Goal: Task Accomplishment & Management: Use online tool/utility

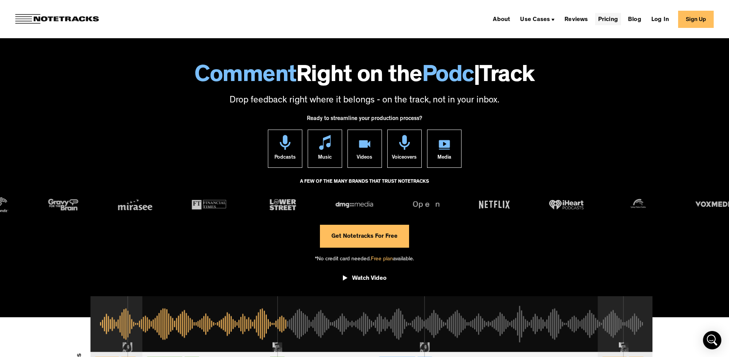
click at [608, 22] on link "Pricing" at bounding box center [608, 19] width 26 height 12
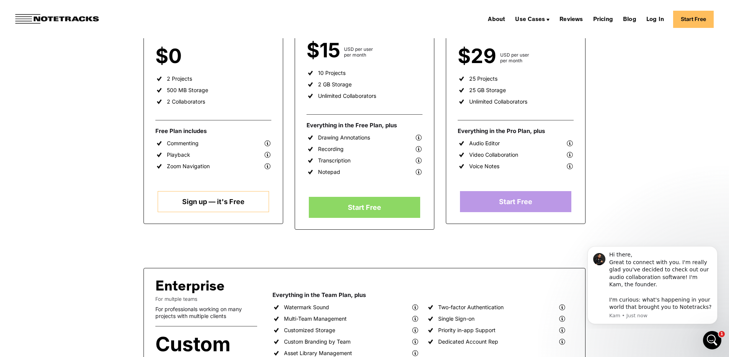
scroll to position [203, 0]
click at [230, 205] on link "Sign up — it's Free" at bounding box center [213, 202] width 111 height 21
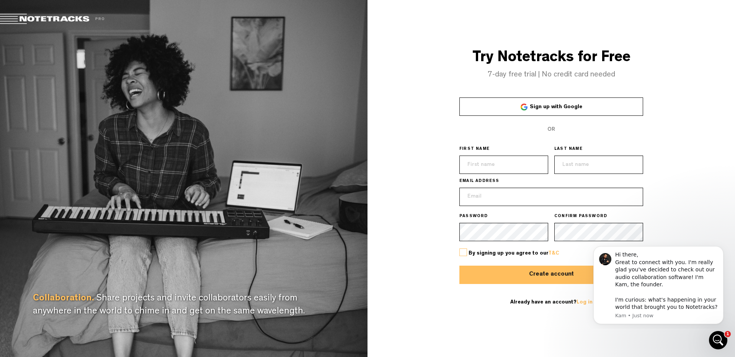
click at [491, 169] on input "text" at bounding box center [503, 165] width 89 height 18
type input "Atilio Jose"
type input "Baez"
click at [523, 199] on input "atiliobaez@gmail.com" at bounding box center [551, 197] width 184 height 18
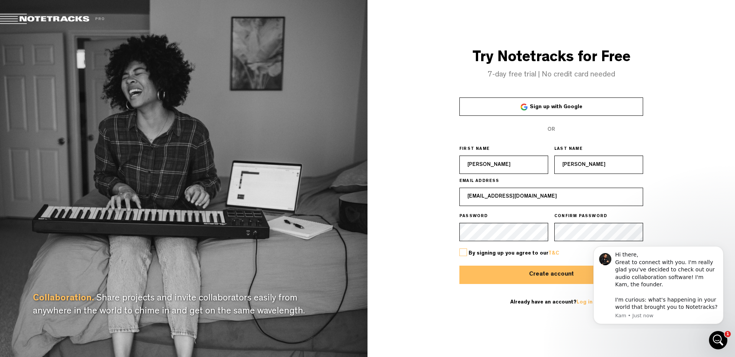
click at [523, 199] on input "atiliobaez@gmail.com" at bounding box center [551, 197] width 184 height 18
type input "post@amplifystudio.no"
click at [461, 253] on label at bounding box center [463, 253] width 8 height 8
click at [0, 0] on input "checkbox" at bounding box center [0, 0] width 0 height 0
click at [499, 273] on button "Create account" at bounding box center [551, 275] width 184 height 18
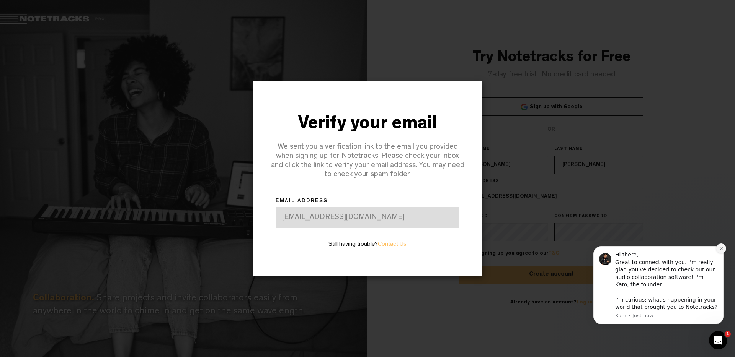
click at [722, 250] on icon "Dismiss notification" at bounding box center [720, 248] width 3 height 3
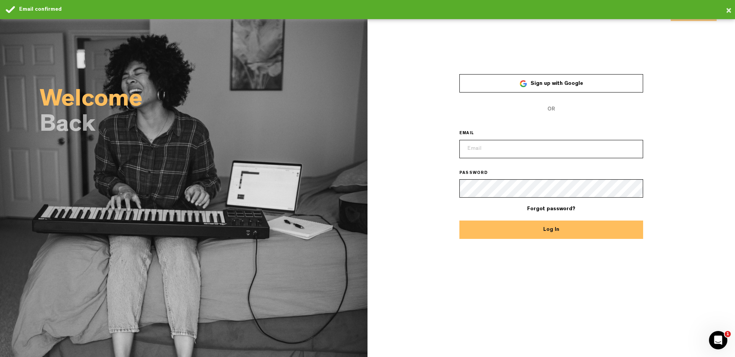
click at [522, 147] on input "email" at bounding box center [551, 149] width 184 height 18
click at [484, 148] on input "email" at bounding box center [551, 149] width 184 height 18
type input "[EMAIL_ADDRESS][DOMAIN_NAME]"
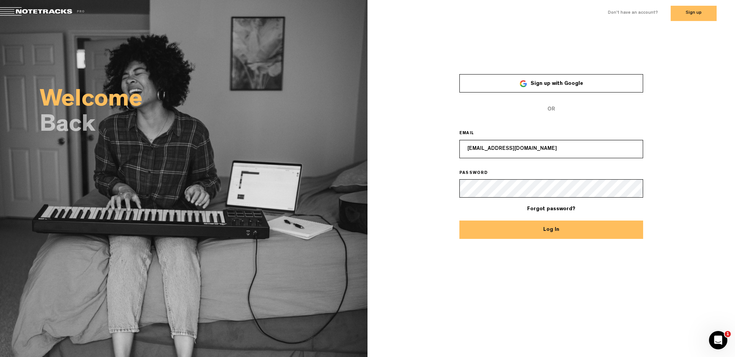
click at [459, 221] on button "Log In" at bounding box center [551, 230] width 184 height 18
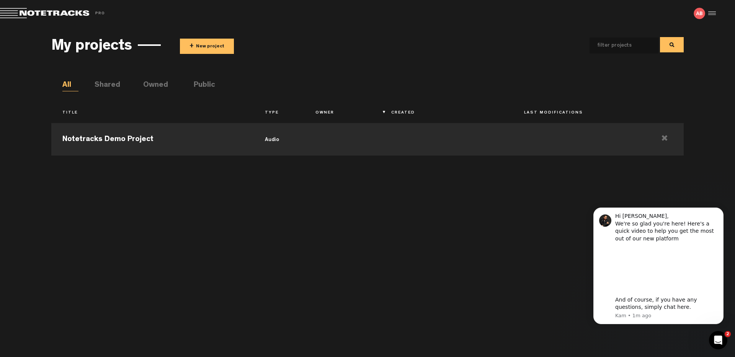
click at [220, 46] on button "+ New project" at bounding box center [207, 46] width 54 height 15
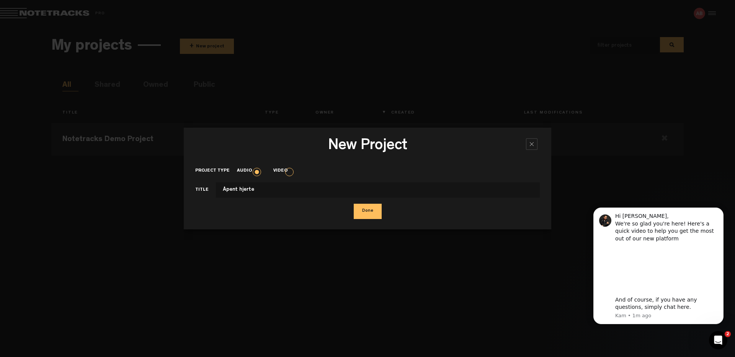
type input "Åpent hjerte"
click at [366, 207] on button "Done" at bounding box center [368, 211] width 28 height 15
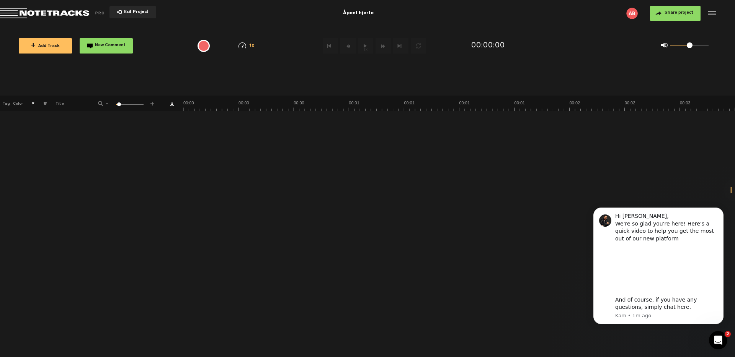
click at [53, 44] on span "+ Add Track" at bounding box center [45, 46] width 29 height 4
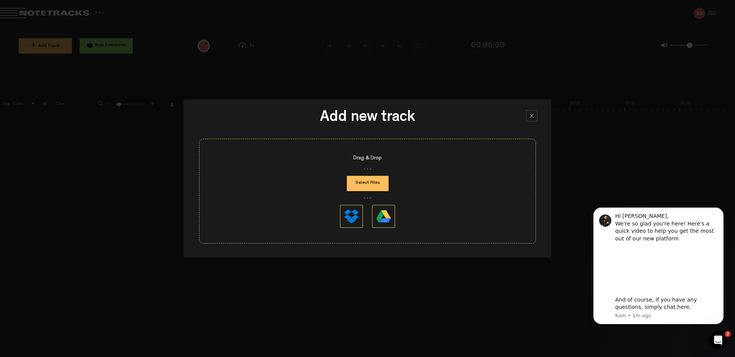
click at [391, 218] on button at bounding box center [383, 216] width 23 height 23
click at [385, 217] on button at bounding box center [383, 216] width 23 height 23
click at [373, 185] on button "Select Files" at bounding box center [368, 183] width 42 height 15
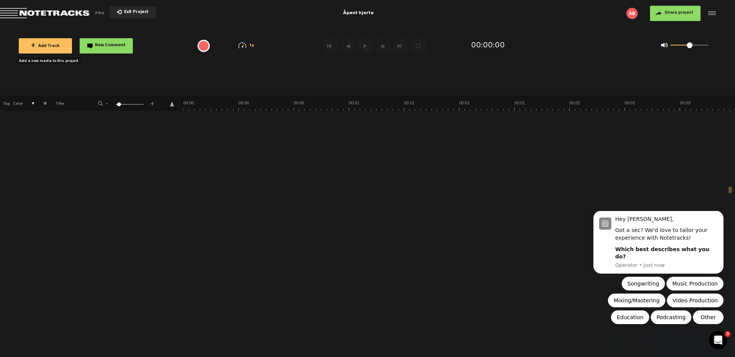
click at [57, 47] on span "+ Add Track" at bounding box center [45, 46] width 29 height 4
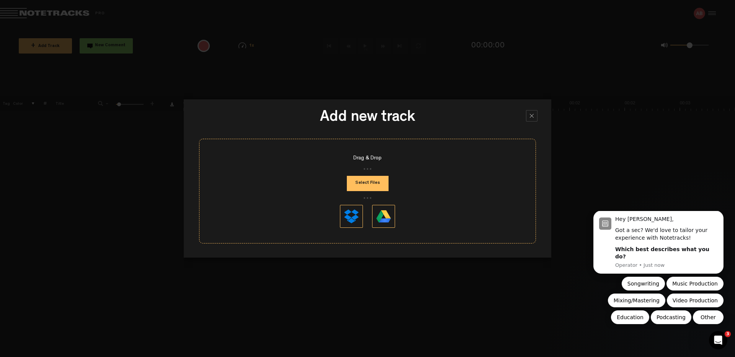
click at [361, 185] on button "Select Files" at bounding box center [368, 183] width 42 height 15
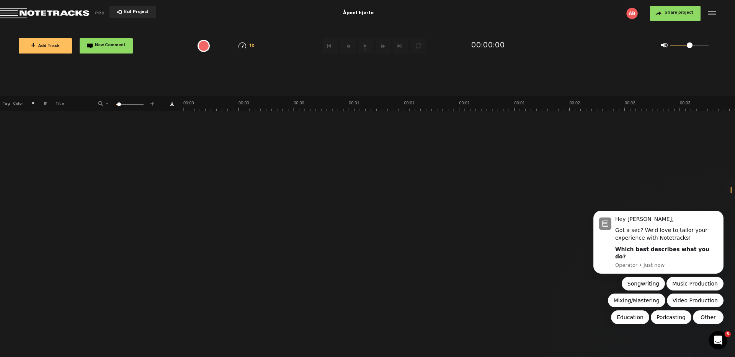
click at [59, 51] on button "+ Add Track" at bounding box center [45, 45] width 53 height 15
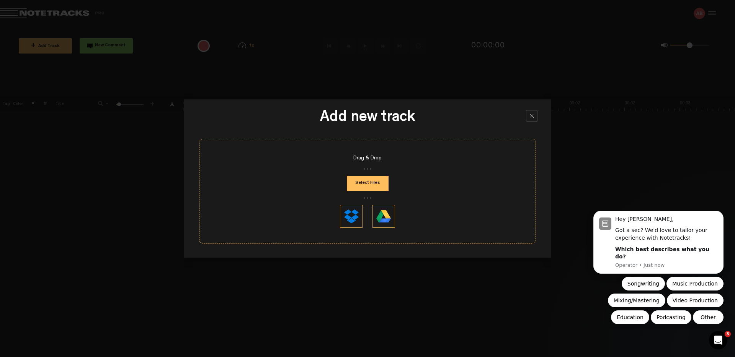
click at [357, 186] on button "Select Files" at bounding box center [368, 183] width 42 height 15
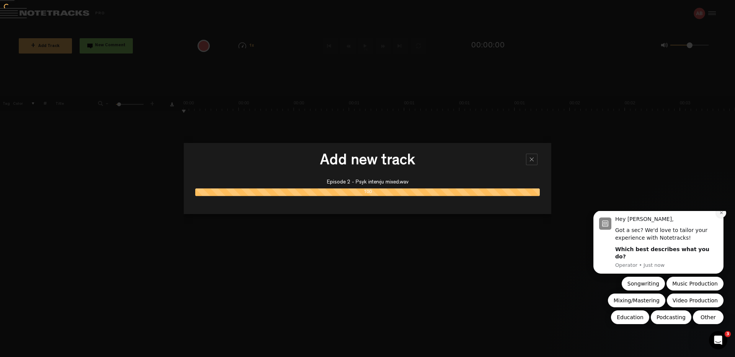
click at [722, 215] on icon "Dismiss notification" at bounding box center [721, 213] width 4 height 4
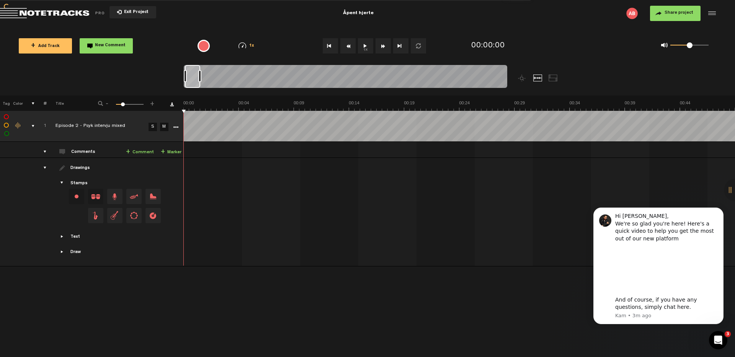
click at [368, 48] on button "1x" at bounding box center [365, 45] width 15 height 15
drag, startPoint x: 284, startPoint y: 108, endPoint x: 280, endPoint y: 109, distance: 4.4
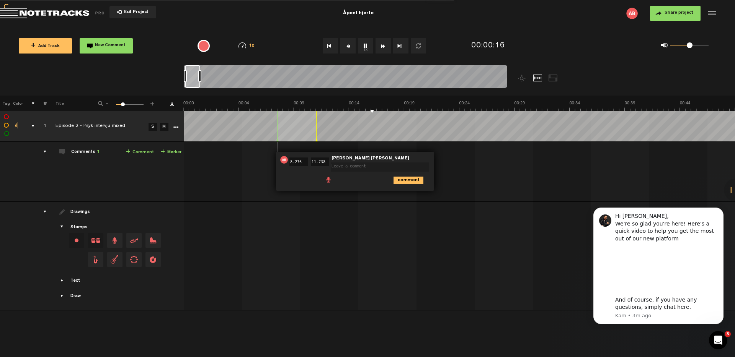
click at [360, 47] on button "1x" at bounding box center [365, 45] width 15 height 15
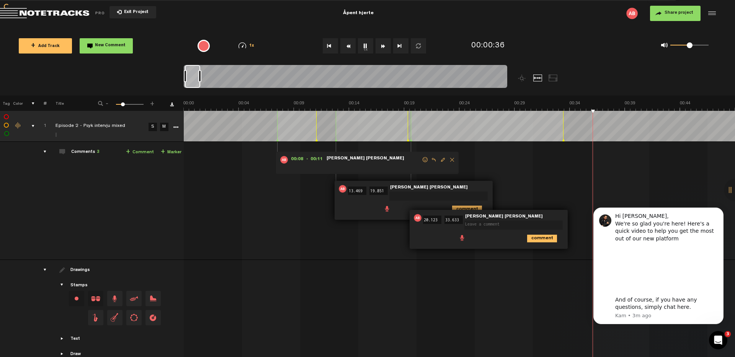
click at [417, 196] on textarea at bounding box center [438, 196] width 98 height 9
type textarea "cut"
click at [465, 211] on icon "comment" at bounding box center [467, 209] width 30 height 8
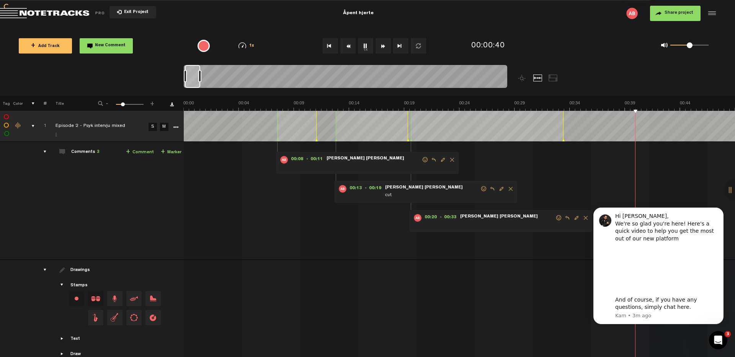
click at [331, 156] on span "Atilio Jose Baez" at bounding box center [365, 158] width 79 height 5
click at [348, 158] on span "Atilio Jose Baez" at bounding box center [365, 158] width 79 height 5
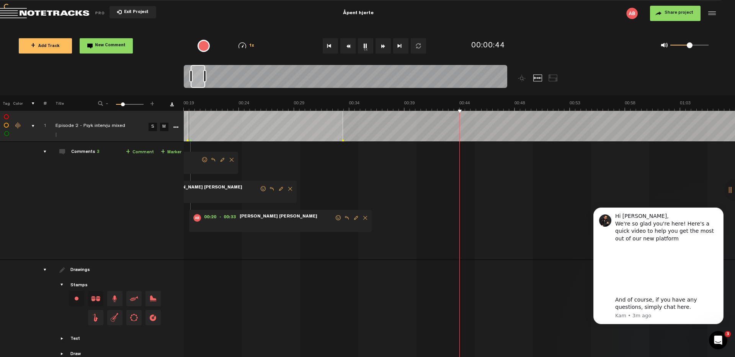
scroll to position [0, 220]
click at [370, 46] on button "1x" at bounding box center [365, 45] width 15 height 15
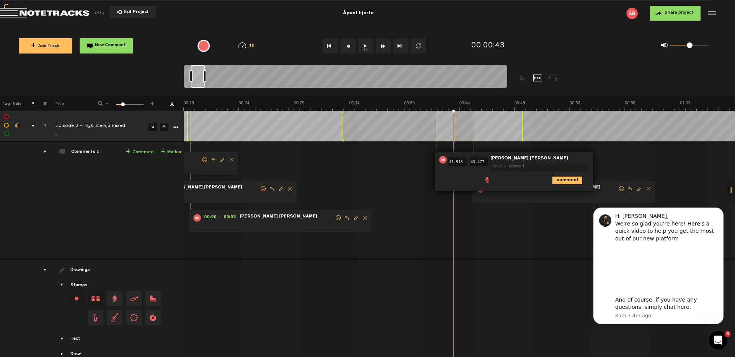
click at [516, 168] on textarea at bounding box center [538, 167] width 98 height 9
type textarea "v"
type textarea "cut"
click at [578, 179] on icon "comment" at bounding box center [567, 180] width 30 height 8
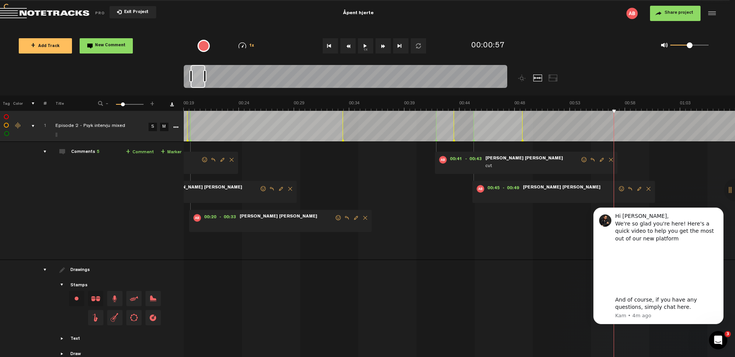
drag, startPoint x: 505, startPoint y: 104, endPoint x: 439, endPoint y: 104, distance: 66.2
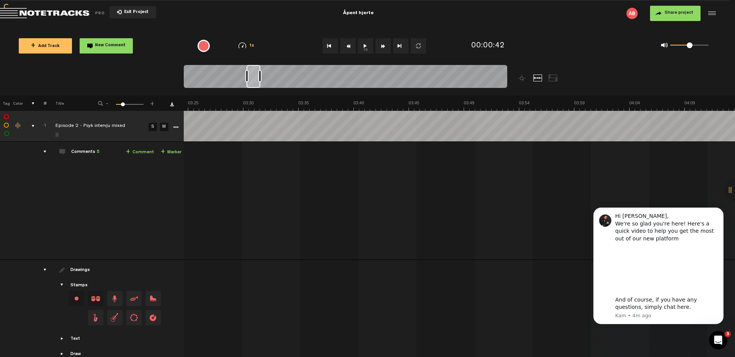
scroll to position [0, 2326]
drag, startPoint x: 198, startPoint y: 76, endPoint x: 254, endPoint y: 75, distance: 56.3
click at [254, 75] on div at bounding box center [254, 76] width 14 height 23
click at [2, 128] on td at bounding box center [5, 126] width 11 height 31
click at [7, 126] on label at bounding box center [7, 126] width 0 height 0
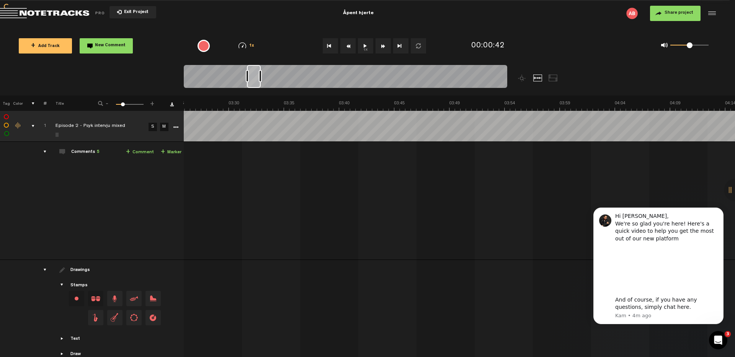
click at [7, 126] on label at bounding box center [7, 126] width 0 height 0
checkbox input "false"
click at [261, 76] on div at bounding box center [254, 76] width 14 height 23
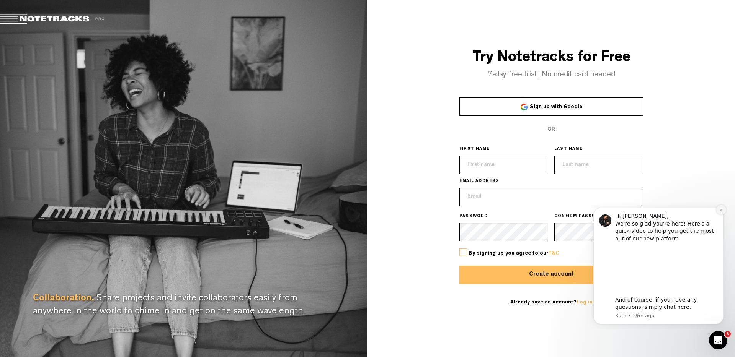
click at [724, 212] on button "Dismiss notification" at bounding box center [721, 210] width 10 height 10
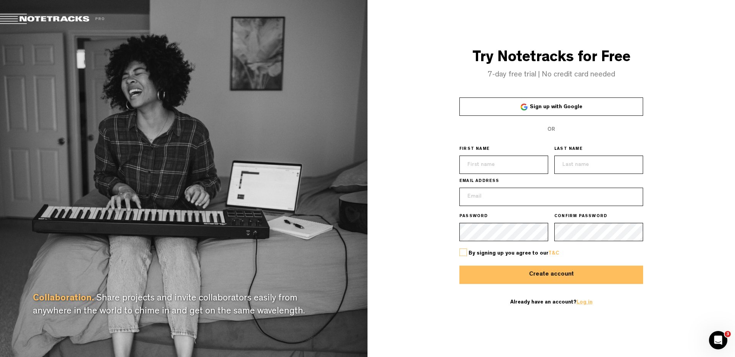
type input "post@amplifystudio.no"
click at [584, 303] on link "Log in" at bounding box center [584, 302] width 16 height 5
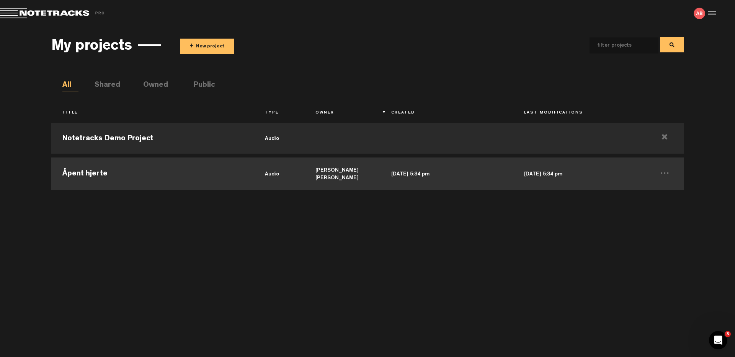
click at [98, 170] on td "Åpent hjerte" at bounding box center [152, 173] width 202 height 34
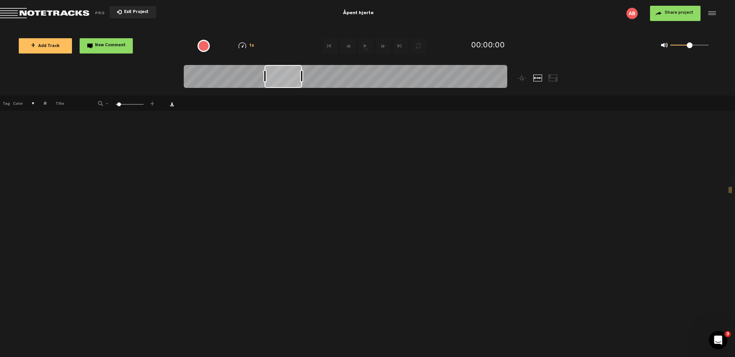
drag, startPoint x: 221, startPoint y: 84, endPoint x: 173, endPoint y: 85, distance: 47.5
click at [182, 85] on nt-zoom-navigation-bar at bounding box center [367, 80] width 735 height 31
click at [54, 47] on span "+ Add Track" at bounding box center [45, 46] width 29 height 4
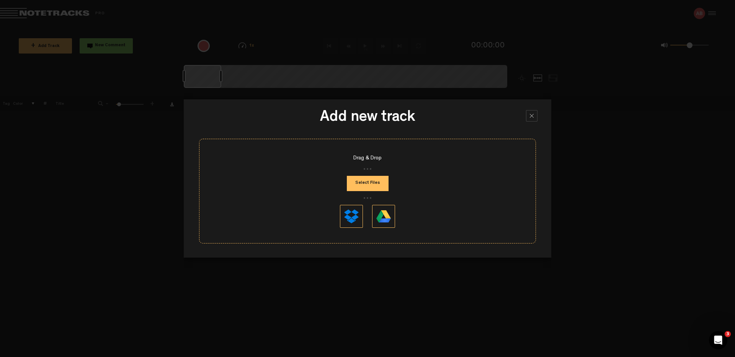
click at [380, 179] on button "Select Files" at bounding box center [368, 183] width 42 height 15
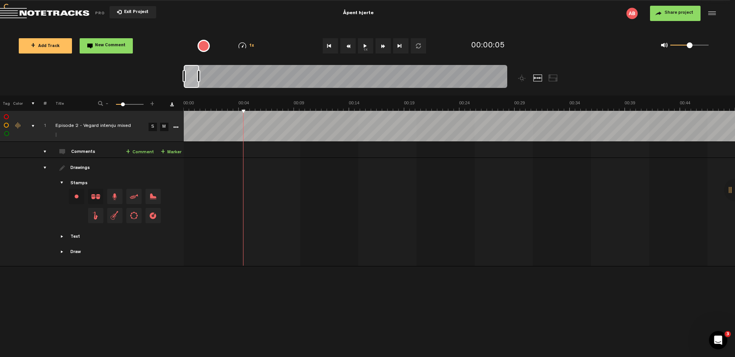
click at [116, 47] on span "New Comment" at bounding box center [110, 46] width 31 height 4
click at [145, 150] on link "+ Comment" at bounding box center [140, 152] width 28 height 9
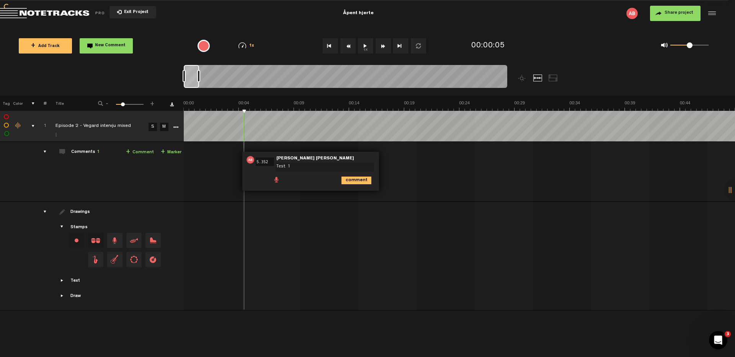
type textarea "Test 1"
click at [357, 181] on icon "comment" at bounding box center [356, 181] width 30 height 8
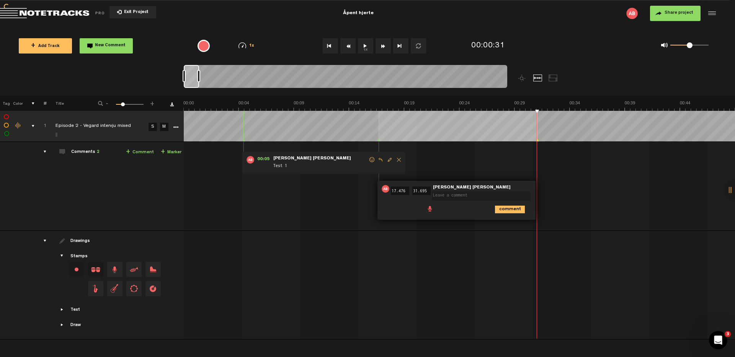
drag, startPoint x: 563, startPoint y: 104, endPoint x: 498, endPoint y: 101, distance: 65.2
click at [7, 117] on label at bounding box center [7, 117] width 0 height 0
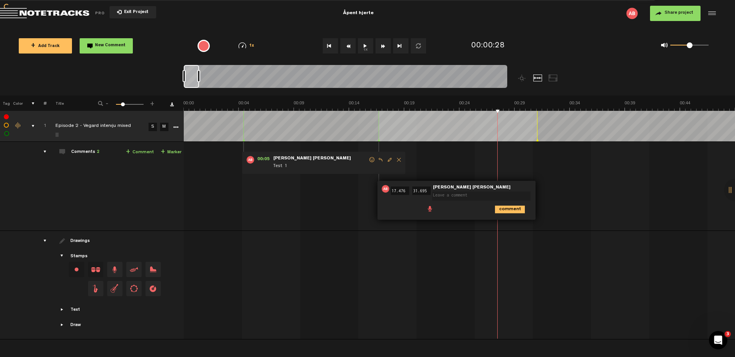
checkbox input "false"
click at [56, 51] on button "+ Add Track" at bounding box center [45, 45] width 53 height 15
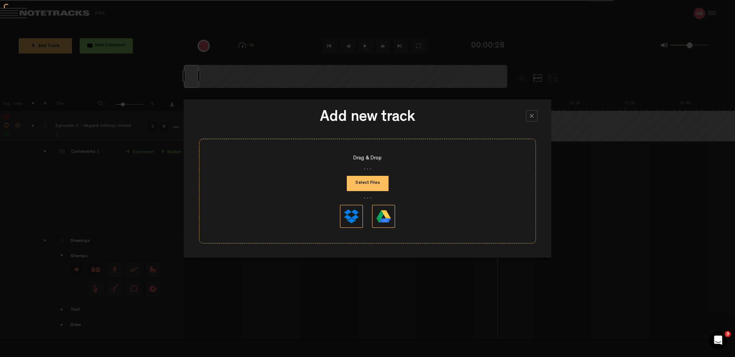
click at [381, 188] on button "Select Files" at bounding box center [368, 183] width 42 height 15
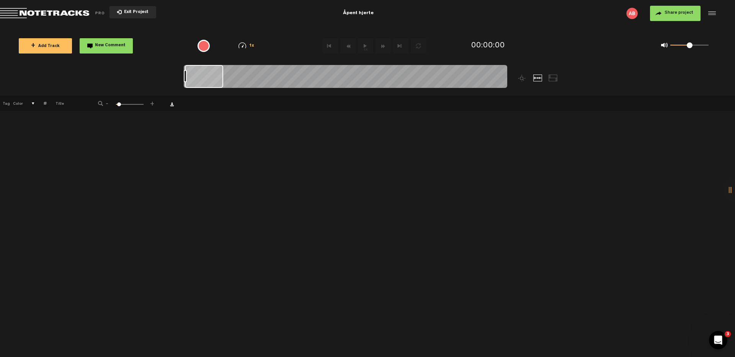
click at [130, 13] on span "Exit Project" at bounding box center [135, 12] width 27 height 4
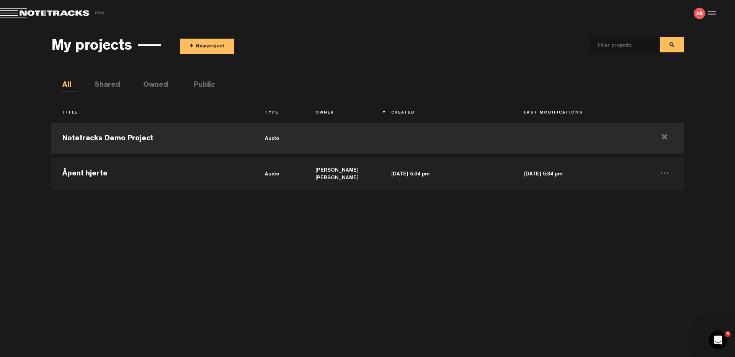
click at [53, 12] on span "Return to Project List" at bounding box center [53, 13] width 107 height 11
click at [714, 15] on div at bounding box center [710, 13] width 11 height 11
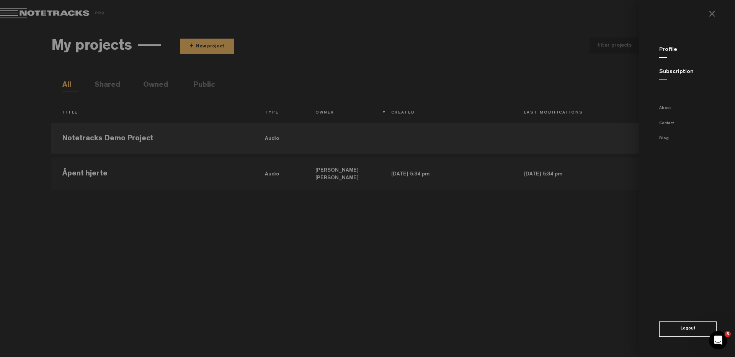
click at [678, 71] on link "Subscription" at bounding box center [676, 72] width 34 height 6
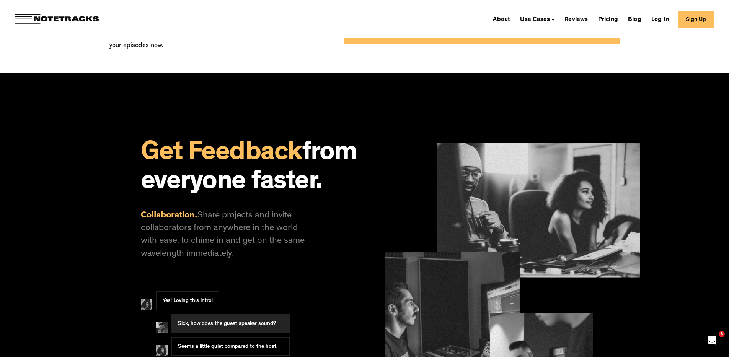
scroll to position [531, 0]
